Goal: Manage account settings

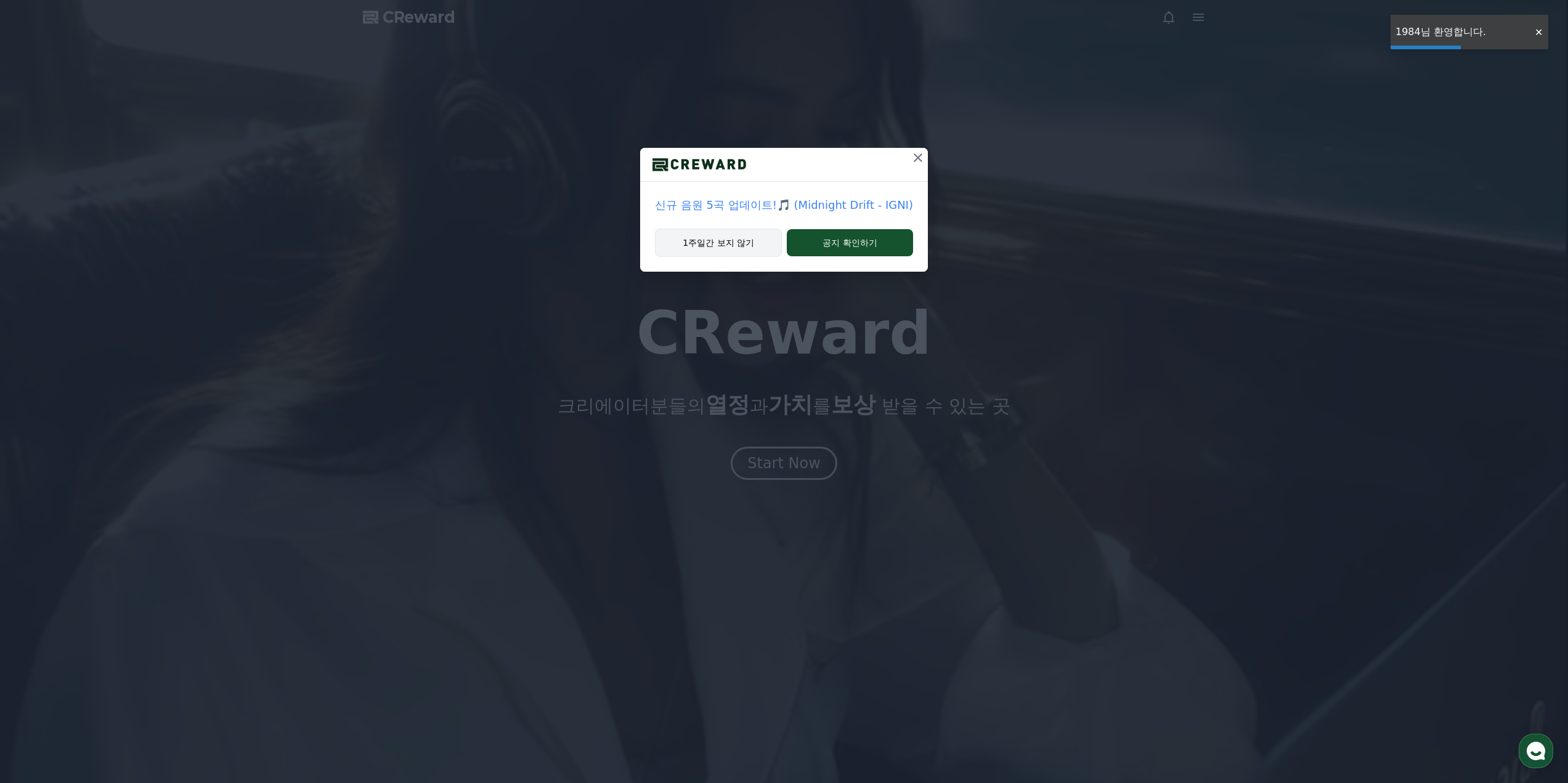
click at [731, 237] on button "1주일간 보지 않기" at bounding box center [718, 243] width 127 height 29
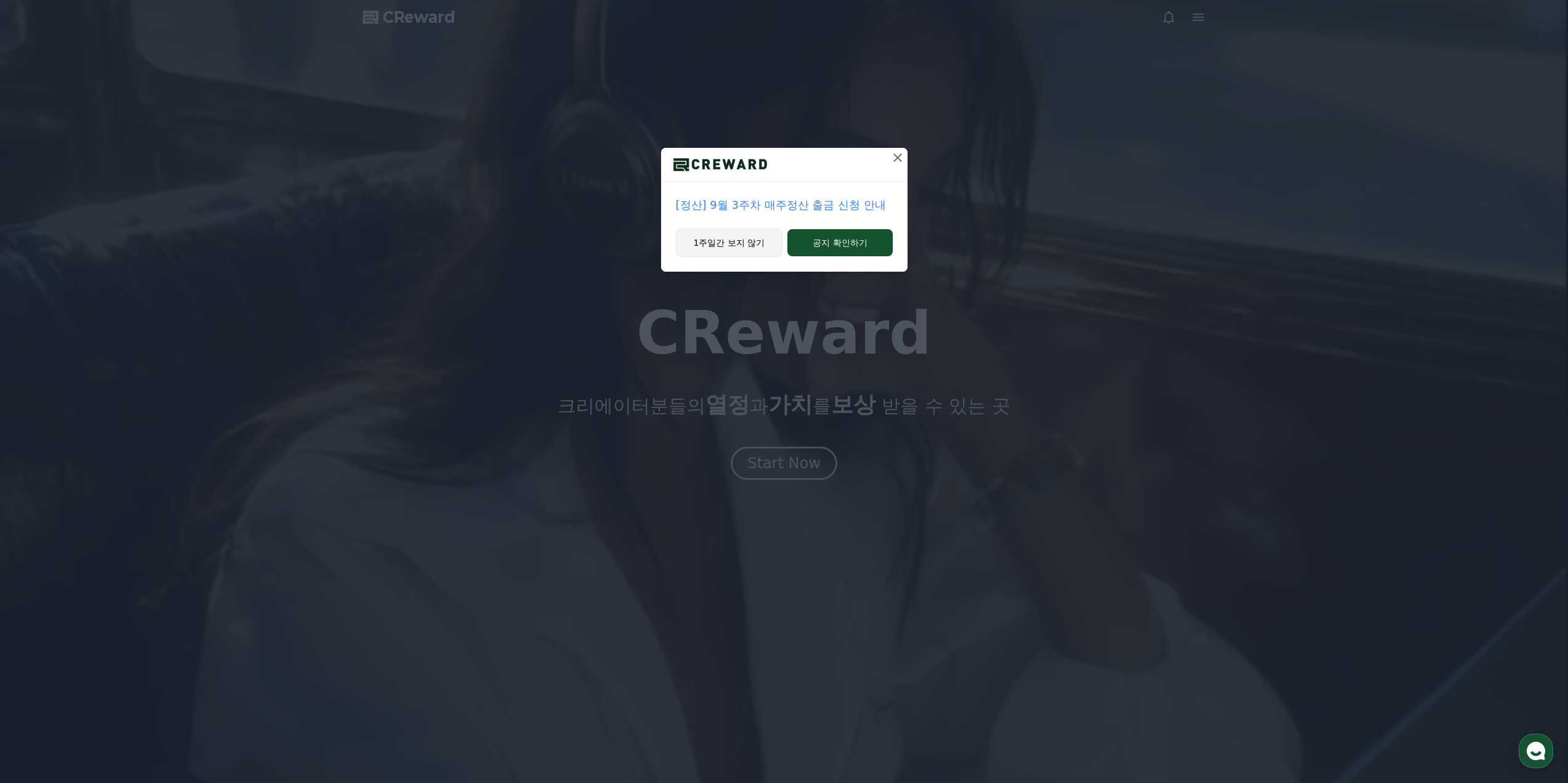
click at [741, 241] on button "1주일간 보지 않기" at bounding box center [729, 243] width 107 height 29
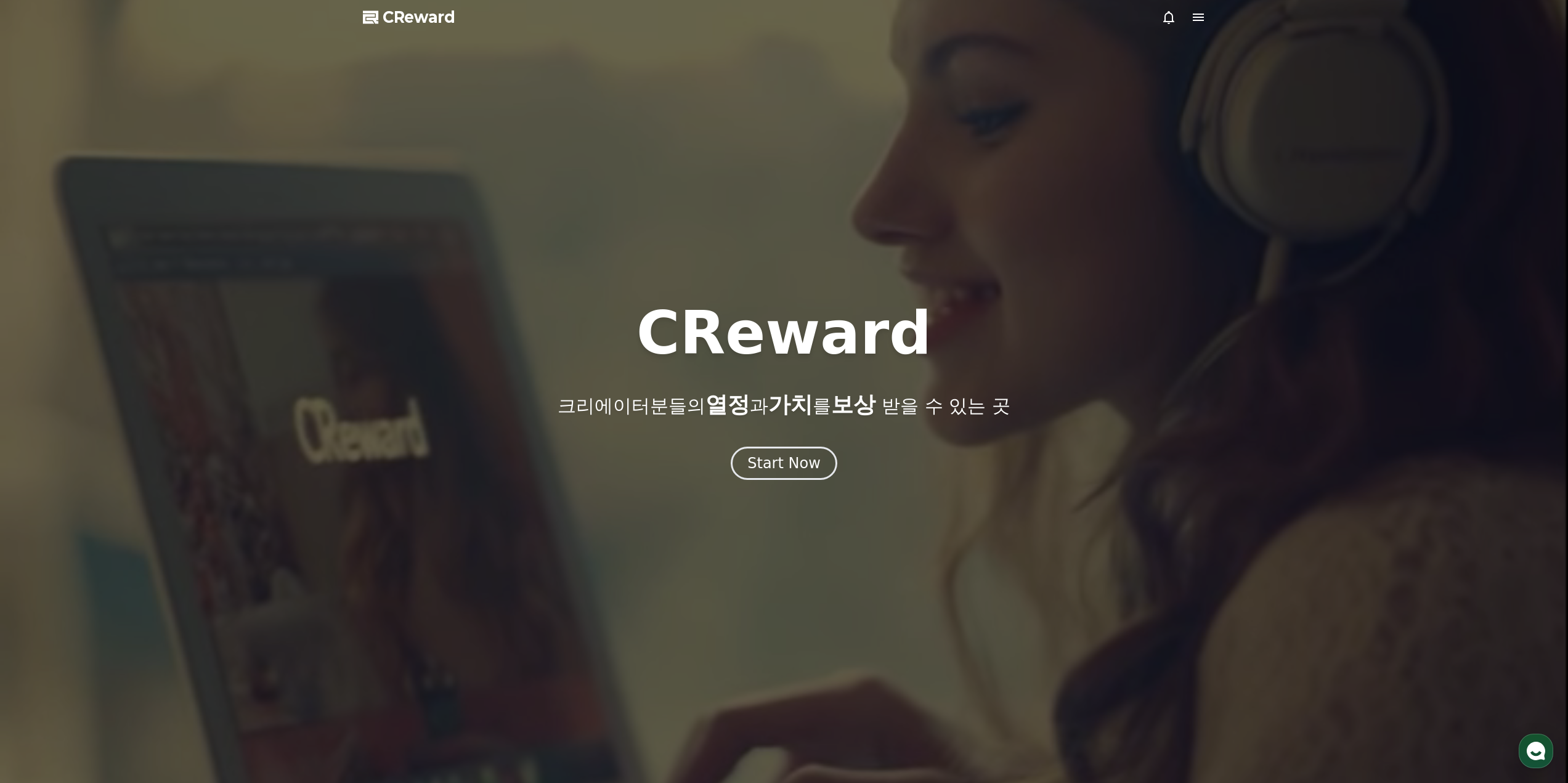
click at [433, 22] on span "CReward" at bounding box center [419, 17] width 73 height 20
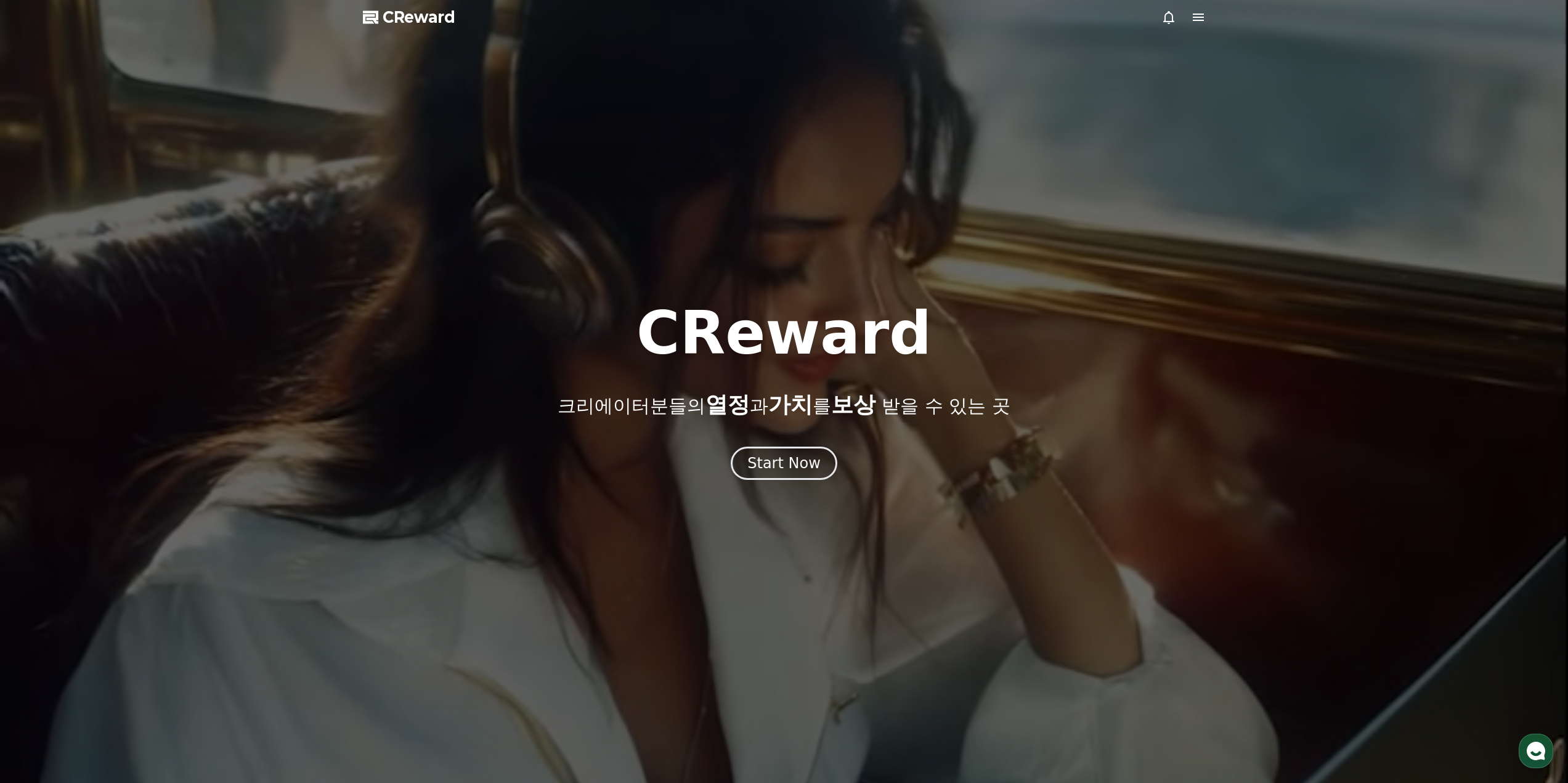
click at [428, 12] on span "CReward" at bounding box center [419, 17] width 73 height 20
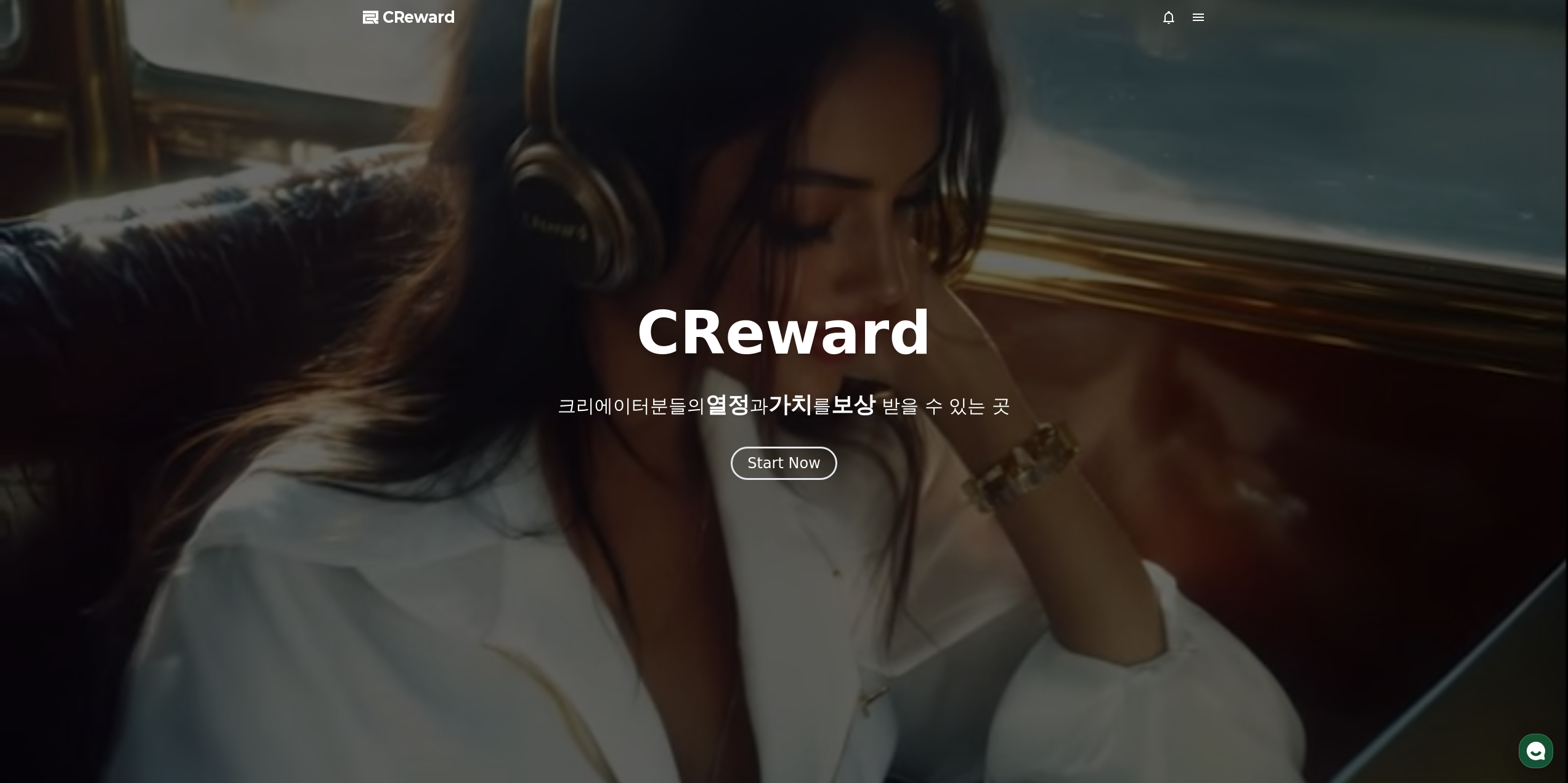
click at [1195, 20] on icon at bounding box center [1198, 17] width 11 height 7
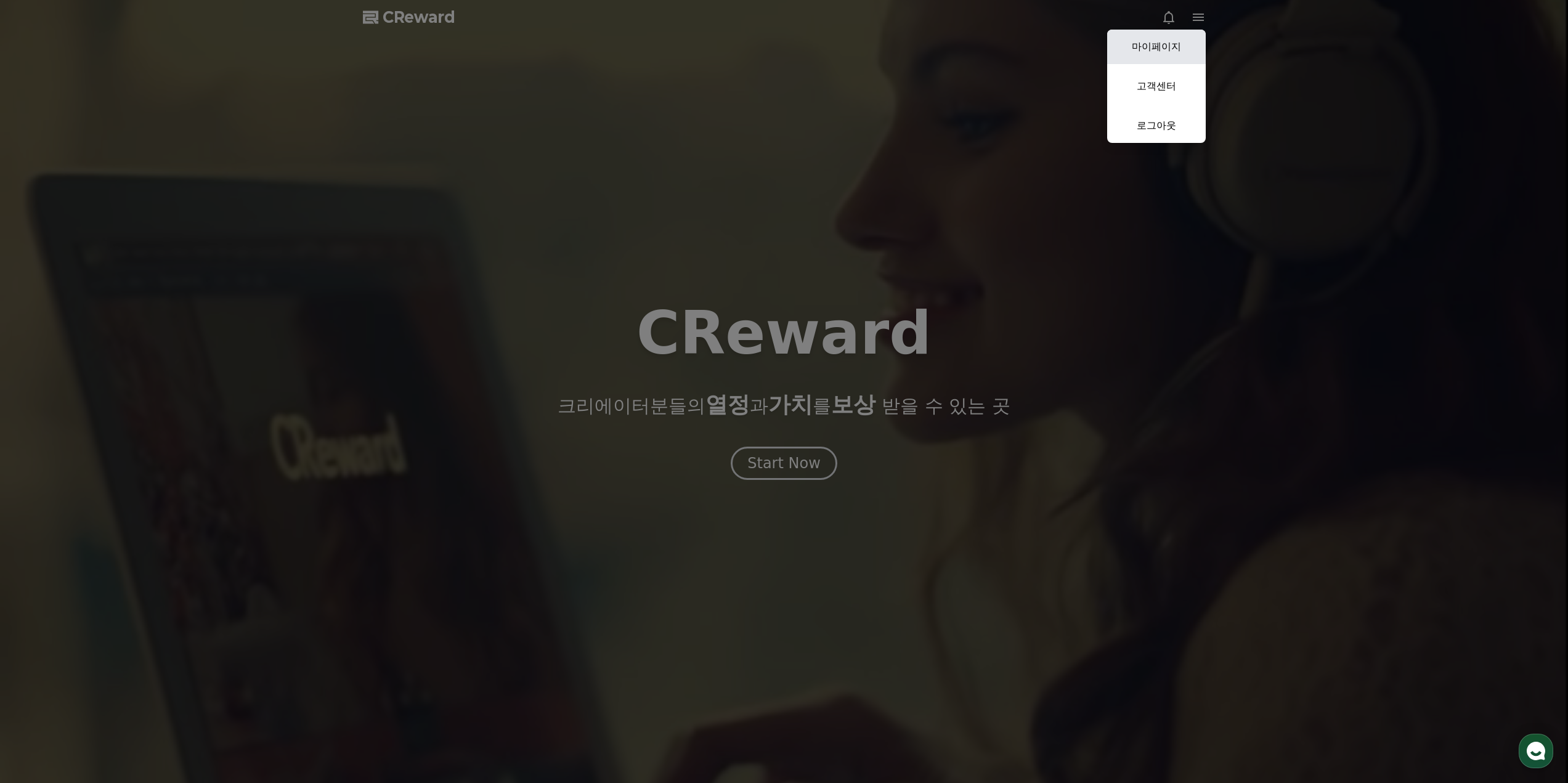
click at [1163, 45] on link "마이페이지" at bounding box center [1156, 47] width 99 height 35
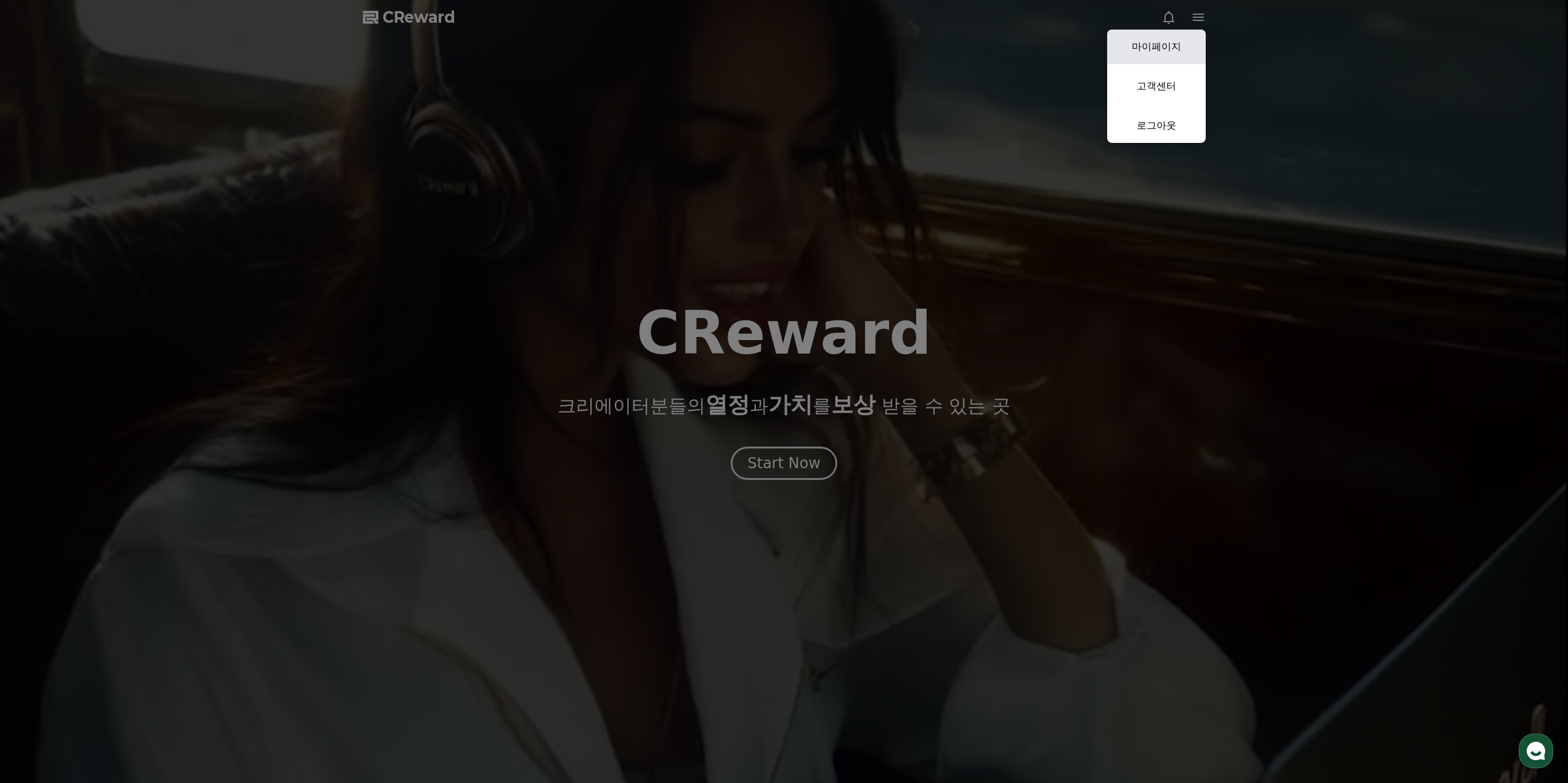
select select "**********"
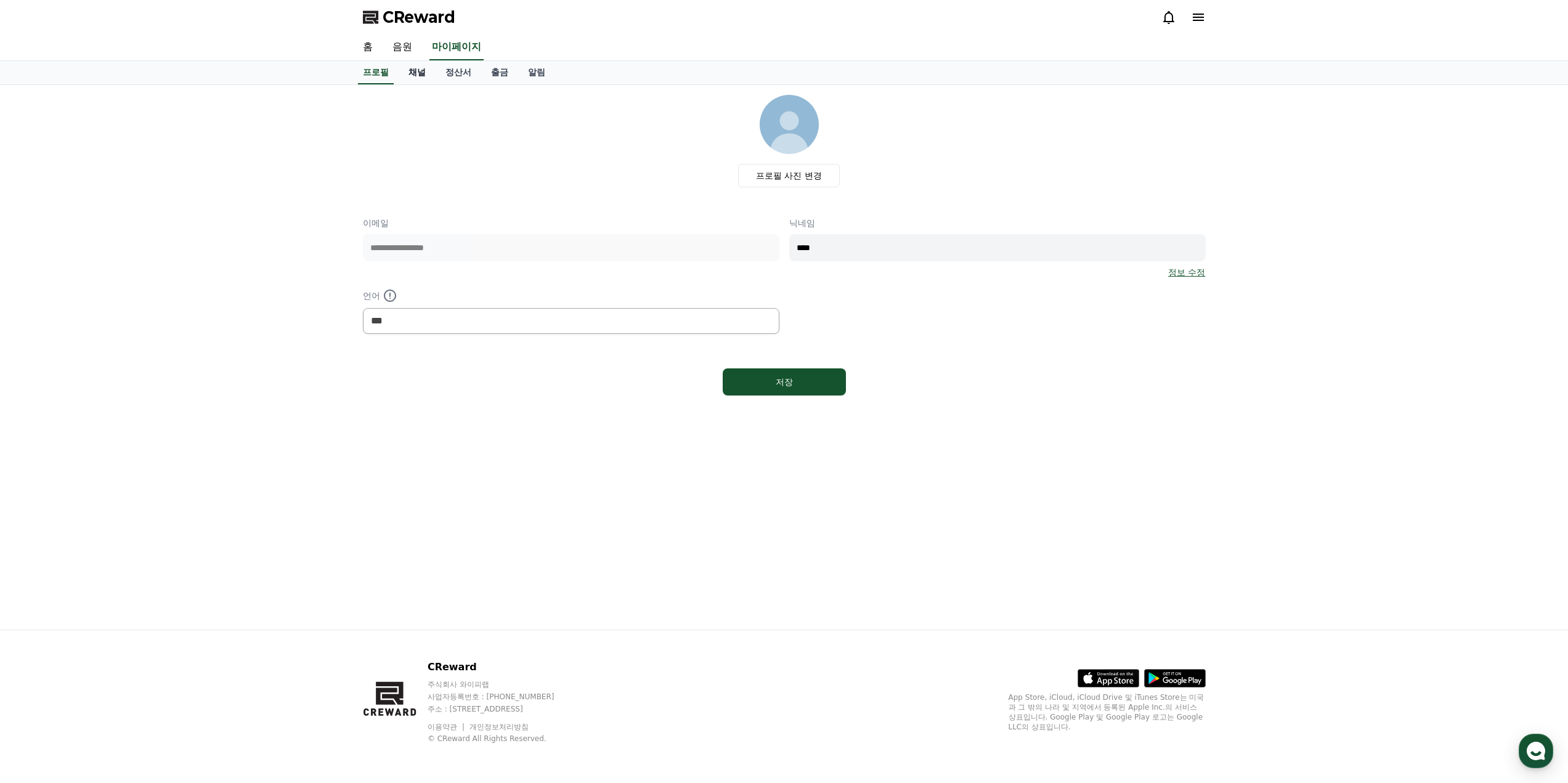
click at [410, 75] on link "채널" at bounding box center [417, 72] width 37 height 23
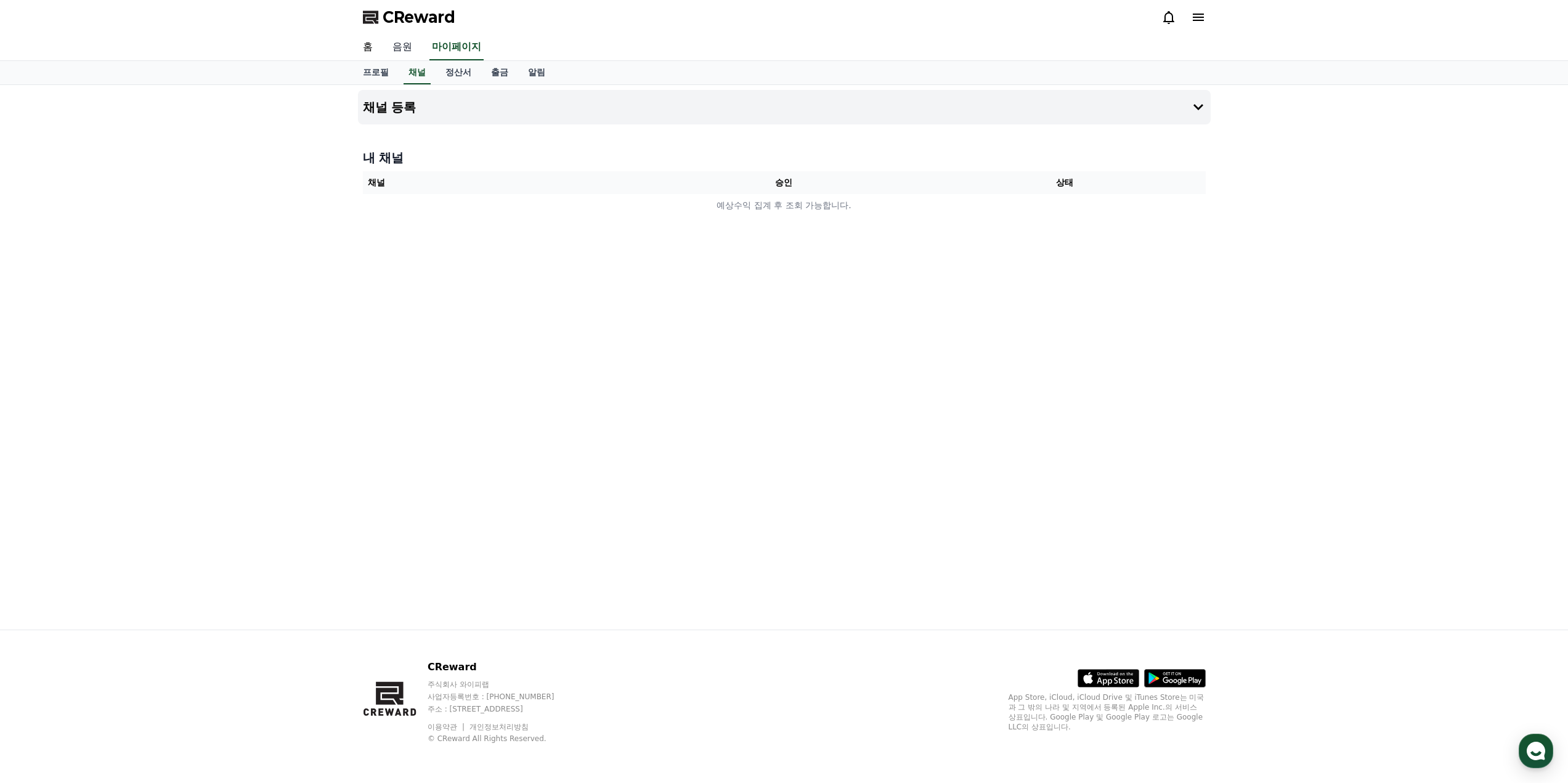
click at [399, 51] on link "음원" at bounding box center [402, 47] width 39 height 26
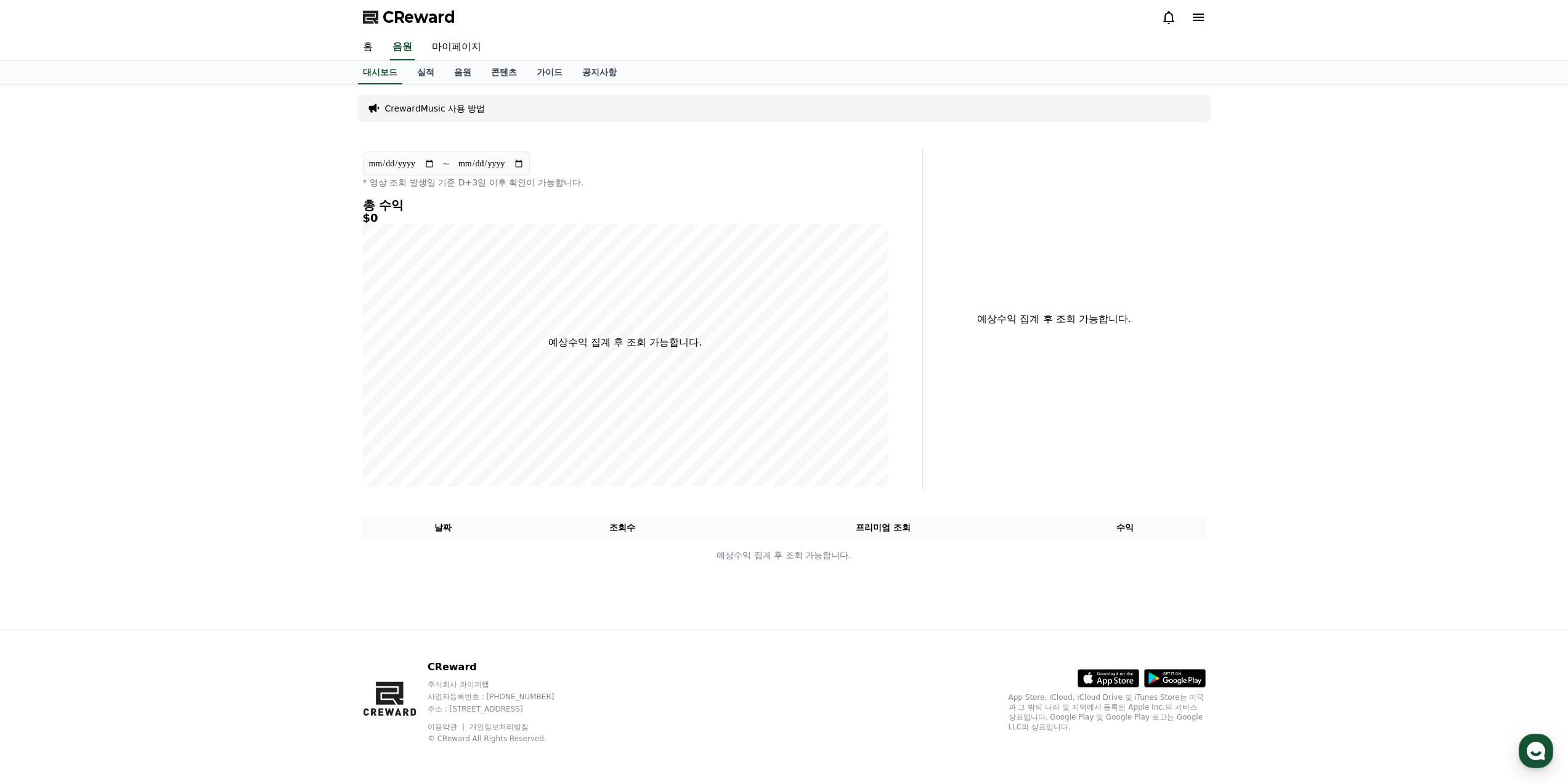
click at [1203, 17] on icon at bounding box center [1198, 17] width 15 height 15
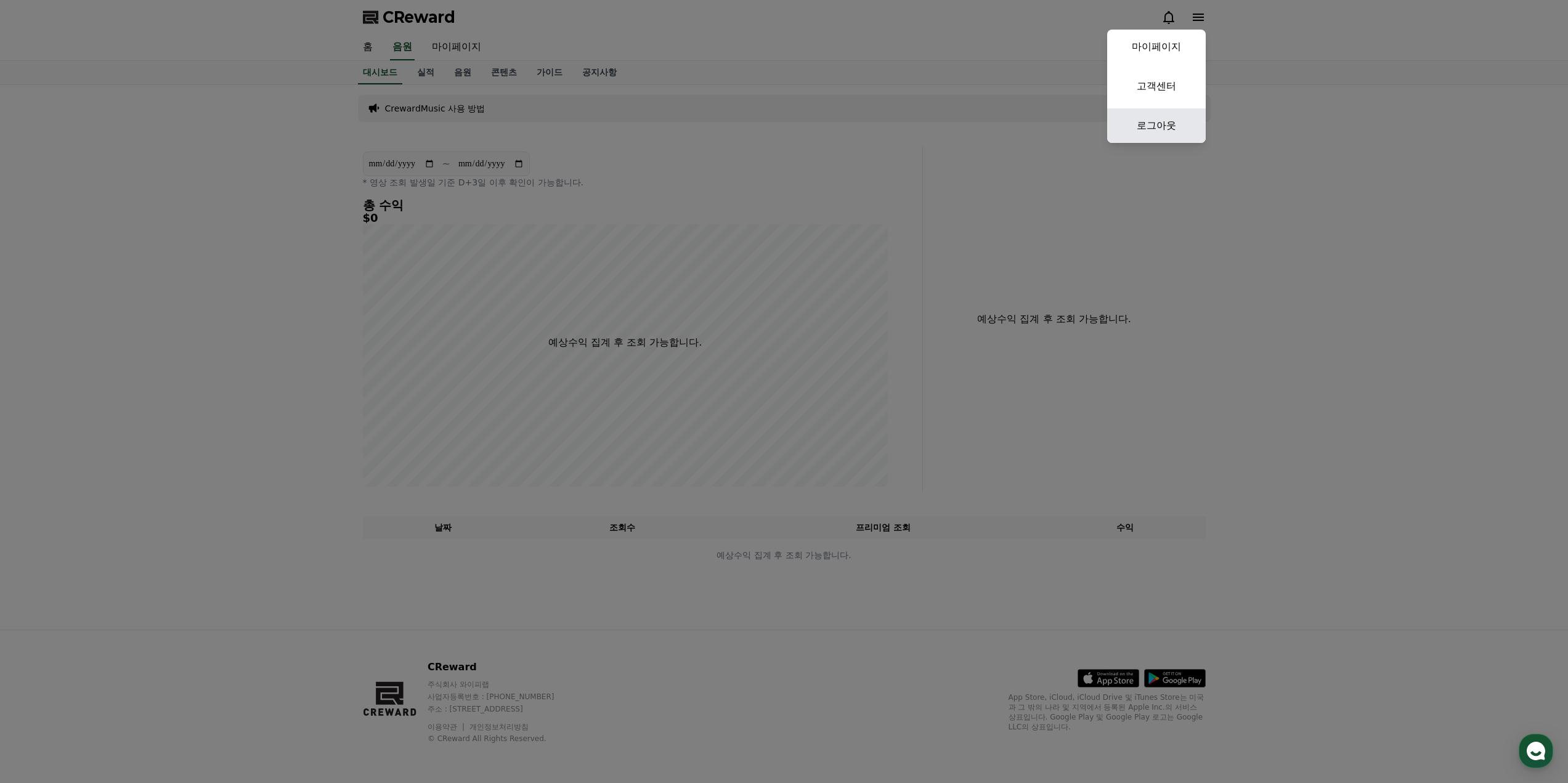
click at [1144, 129] on link "로그아웃" at bounding box center [1156, 126] width 99 height 35
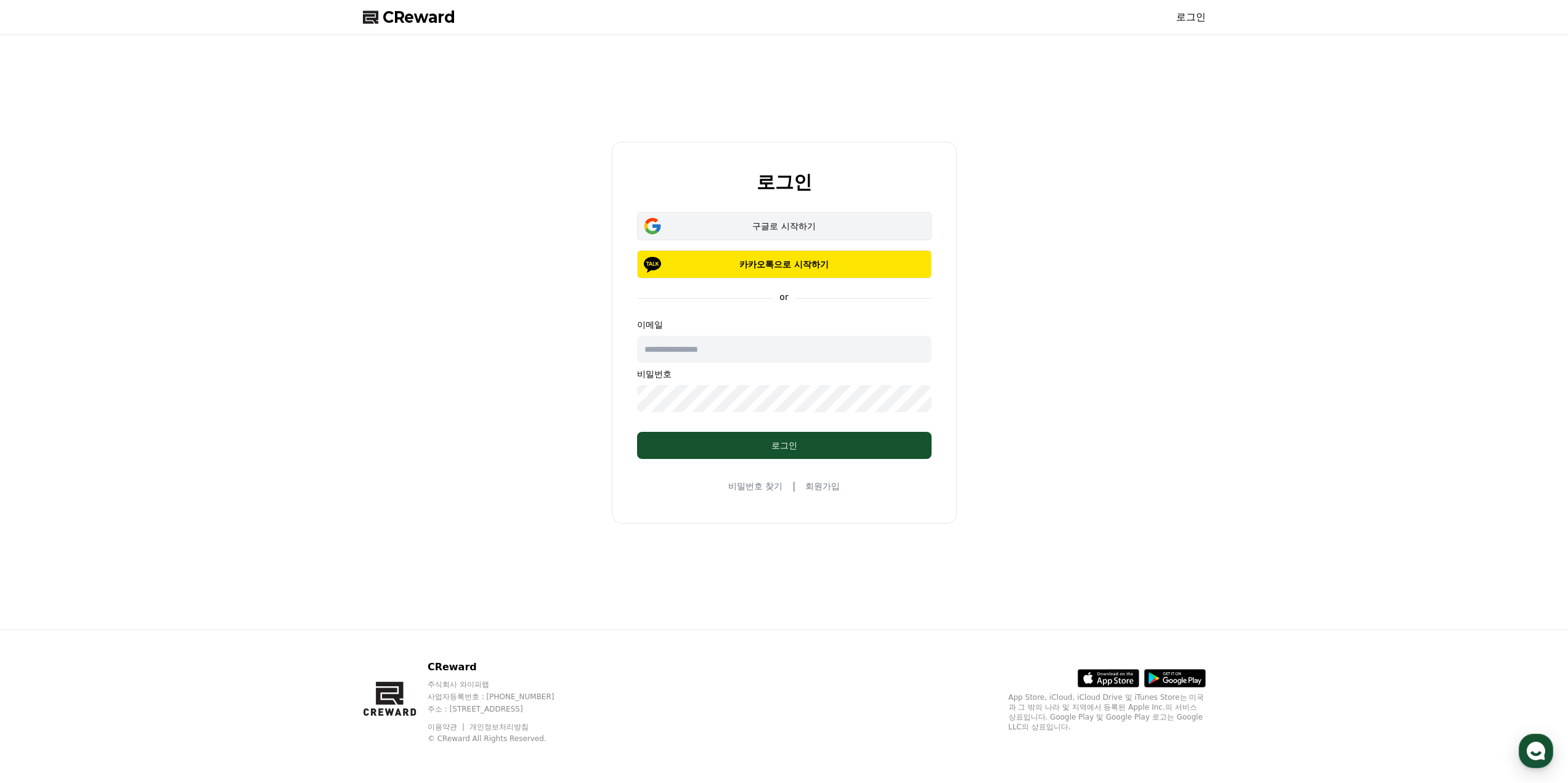
click at [789, 229] on div "구글로 시작하기" at bounding box center [784, 226] width 259 height 12
